Goal: Task Accomplishment & Management: Manage account settings

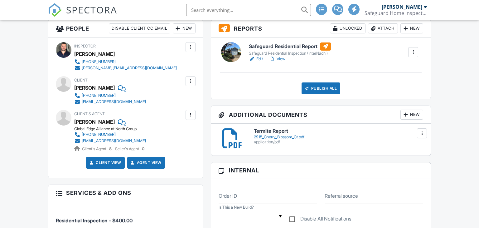
click at [423, 133] on div at bounding box center [422, 133] width 6 height 6
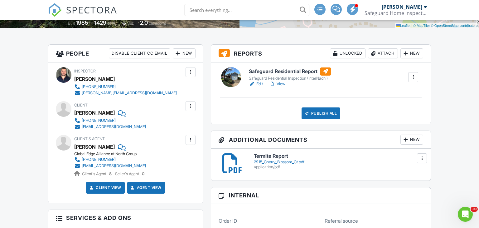
click at [327, 112] on div "Publish All" at bounding box center [320, 113] width 39 height 12
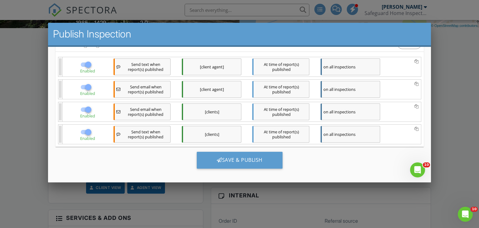
scroll to position [92, 0]
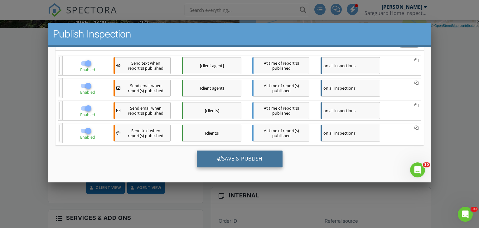
click at [229, 160] on div "Save & Publish" at bounding box center [239, 158] width 86 height 17
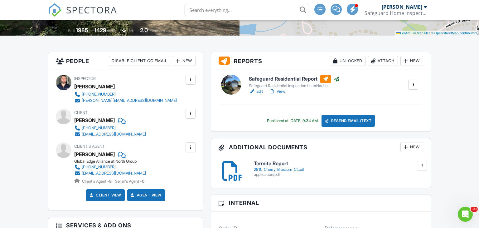
scroll to position [133, 0]
